Goal: Transaction & Acquisition: Purchase product/service

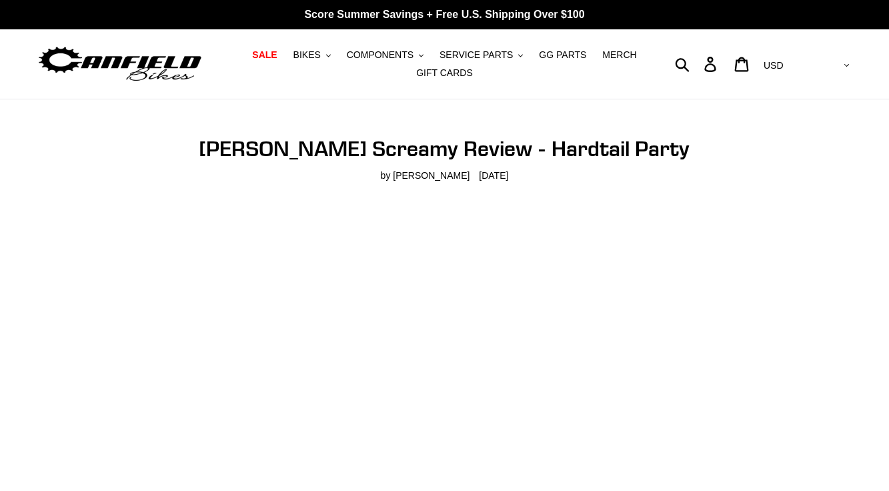
click at [166, 77] on img at bounding box center [120, 64] width 167 height 42
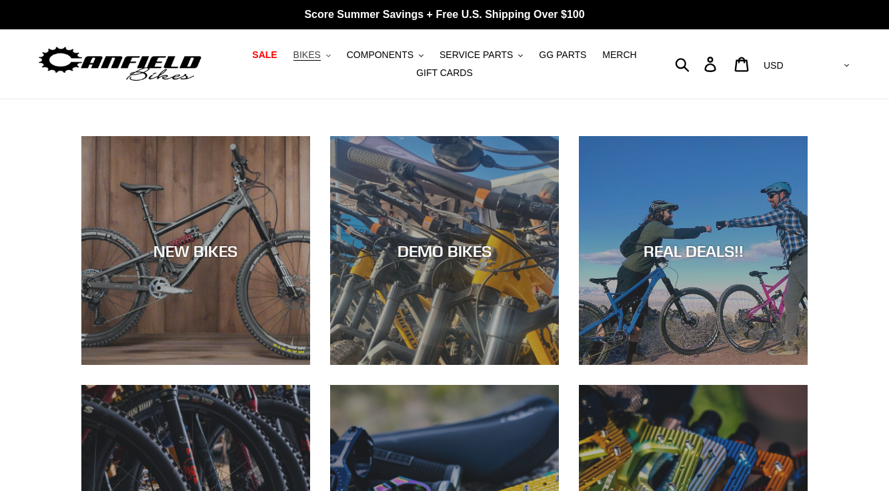
click at [327, 56] on button "BIKES .cls-1{fill:#231f20}" at bounding box center [312, 55] width 51 height 18
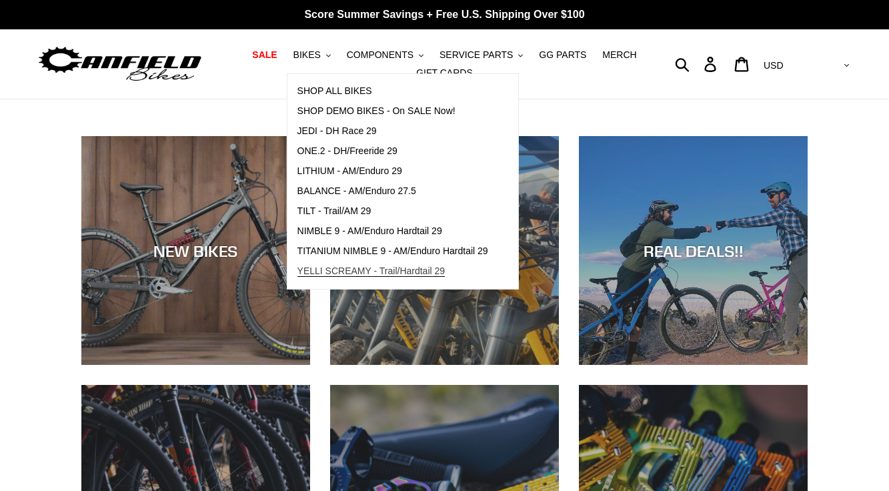
click at [343, 267] on span "YELLI SCREAMY - Trail/Hardtail 29" at bounding box center [371, 270] width 148 height 11
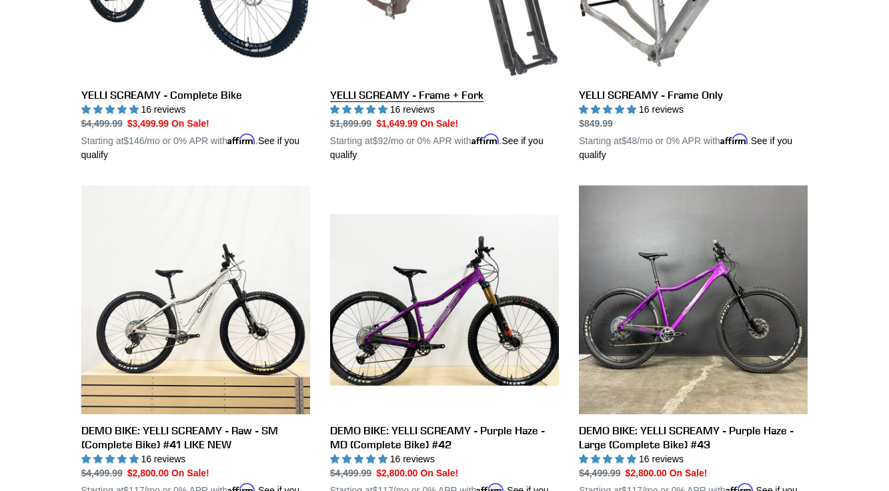
scroll to position [550, 0]
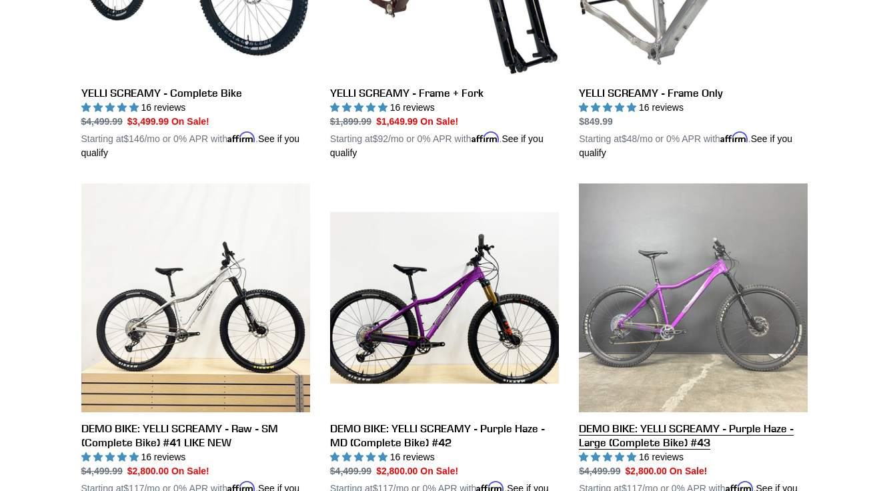
click at [618, 311] on link "DEMO BIKE: YELLI SCREAMY - Purple Haze - Large (Complete Bike) #43" at bounding box center [693, 346] width 229 height 326
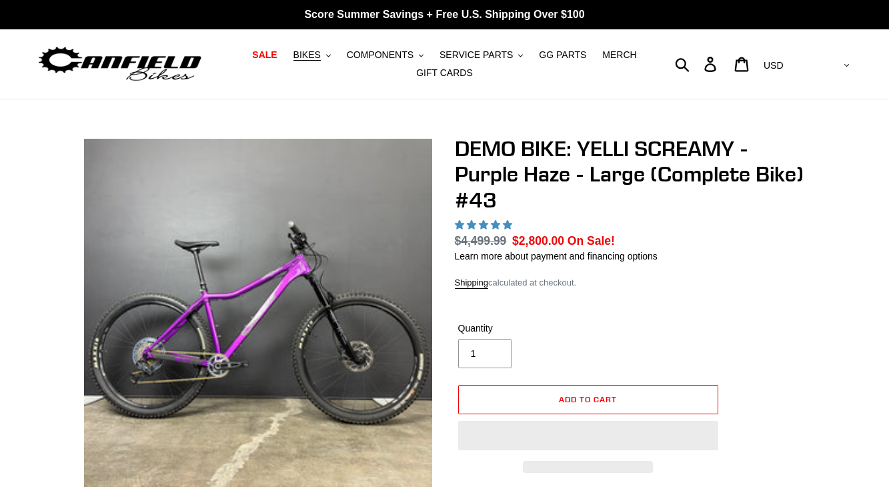
select select "highest-rating"
